Goal: Navigation & Orientation: Understand site structure

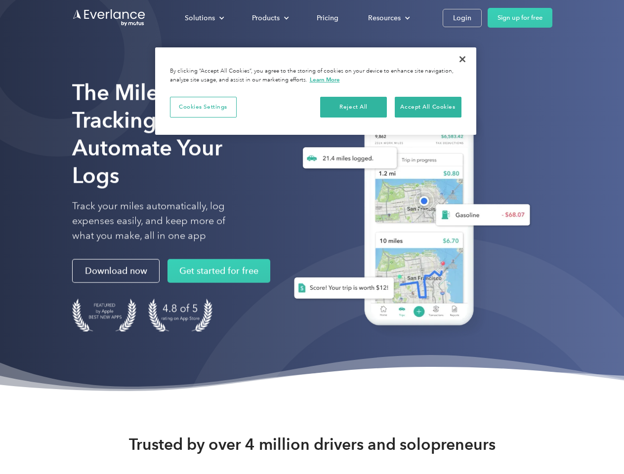
click at [204, 18] on div "Solutions" at bounding box center [200, 18] width 30 height 12
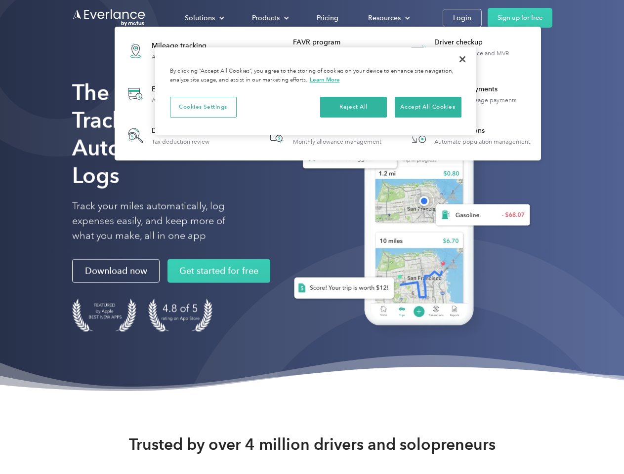
click at [269, 18] on div "Products" at bounding box center [266, 18] width 28 height 12
click at [388, 18] on div "Resources" at bounding box center [384, 18] width 33 height 12
click at [203, 107] on button "Cookies Settings" at bounding box center [203, 107] width 67 height 21
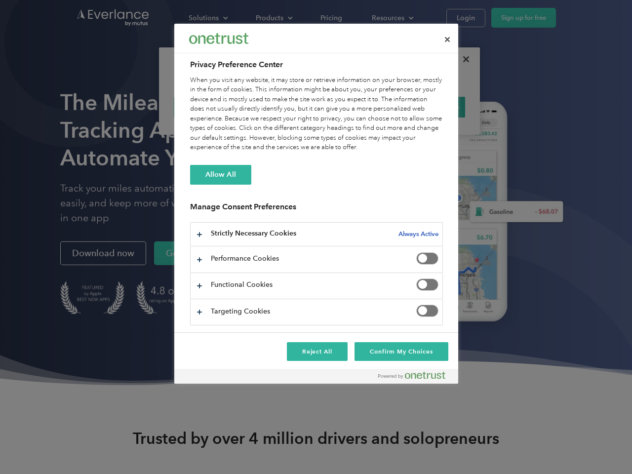
click at [354, 107] on div "When you visit any website, it may store or retrieve information on your browse…" at bounding box center [316, 114] width 253 height 77
click at [428, 107] on div "When you visit any website, it may store or retrieve information on your browse…" at bounding box center [316, 114] width 253 height 77
click at [462, 59] on div at bounding box center [316, 237] width 632 height 474
